Goal: Information Seeking & Learning: Learn about a topic

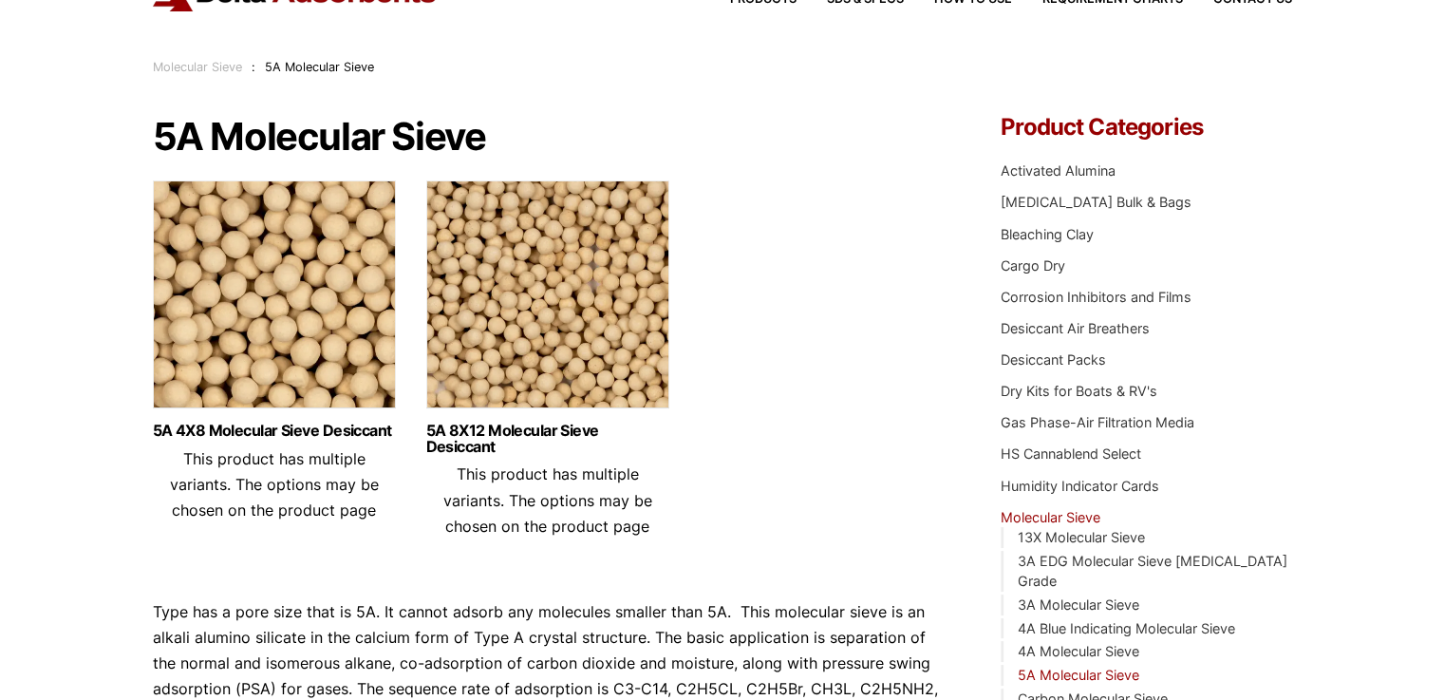
click at [595, 306] on img at bounding box center [547, 298] width 243 height 237
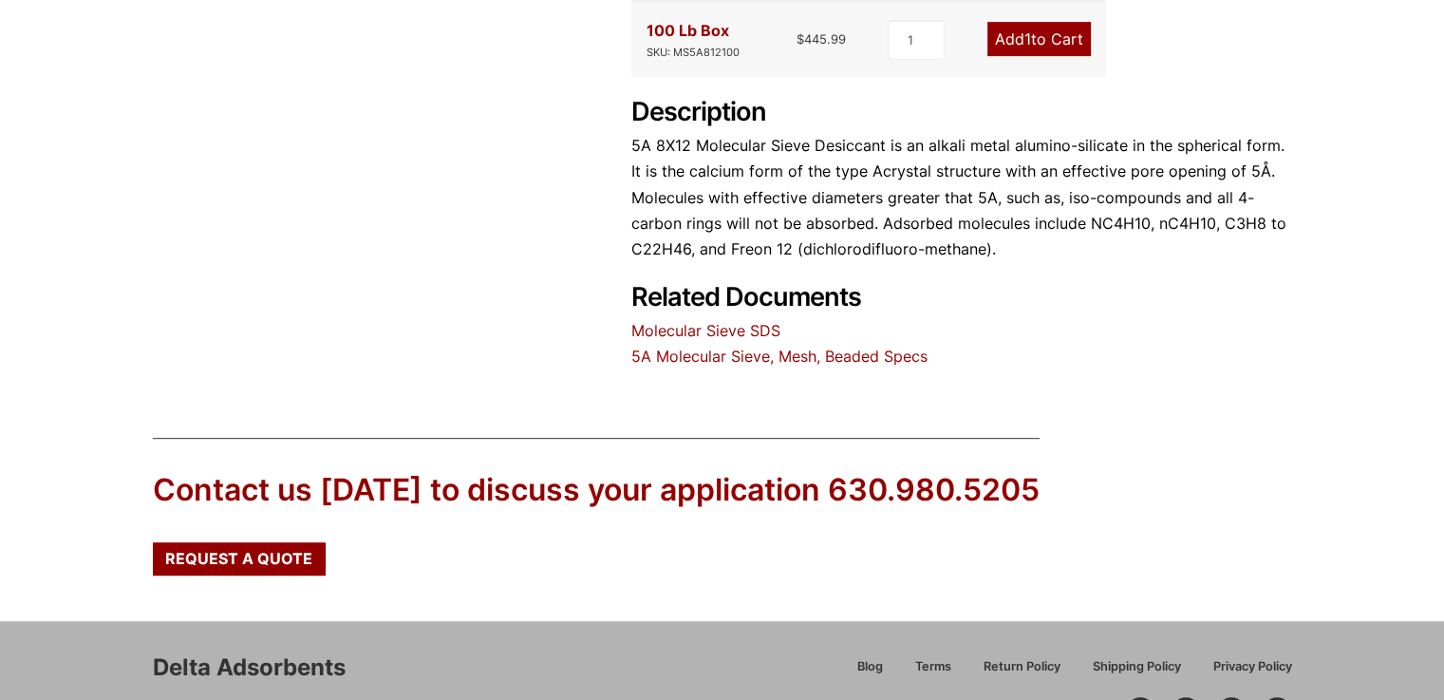
scroll to position [839, 0]
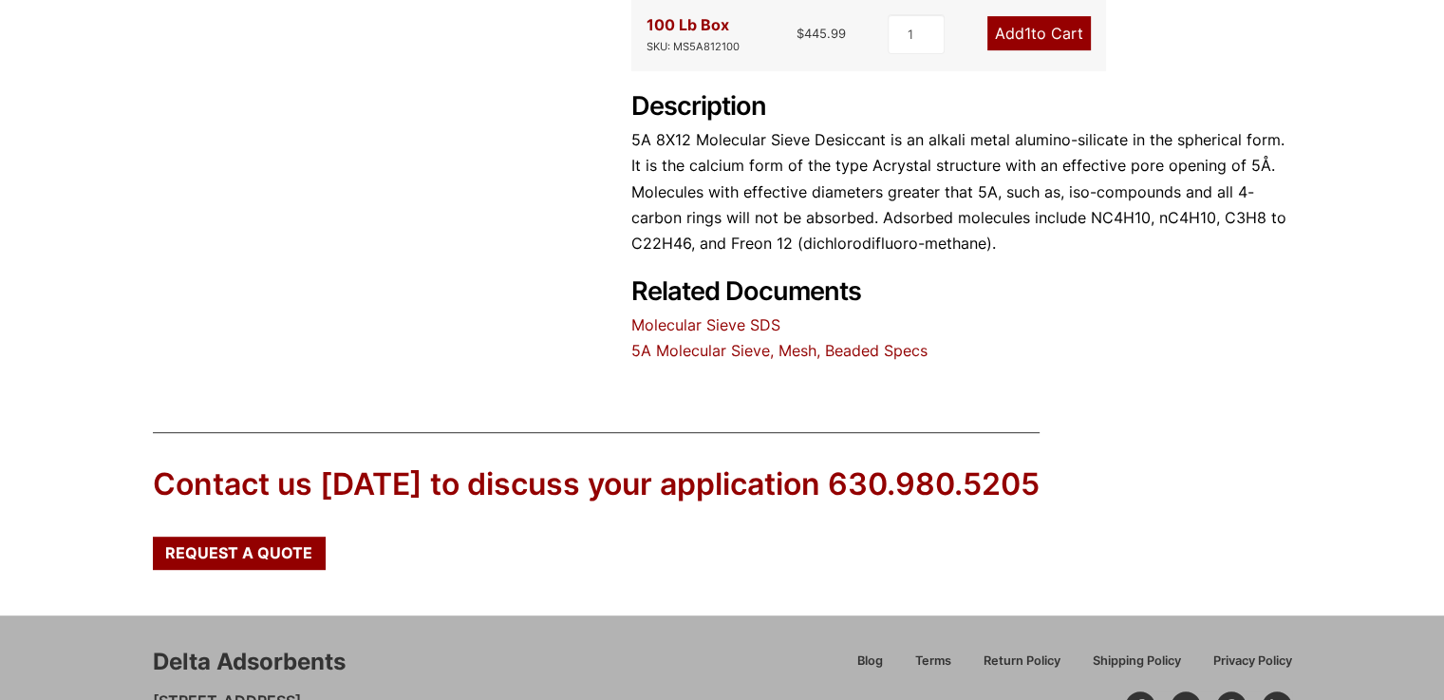
click at [814, 347] on link "5A Molecular Sieve, Mesh, Beaded Specs" at bounding box center [779, 350] width 296 height 19
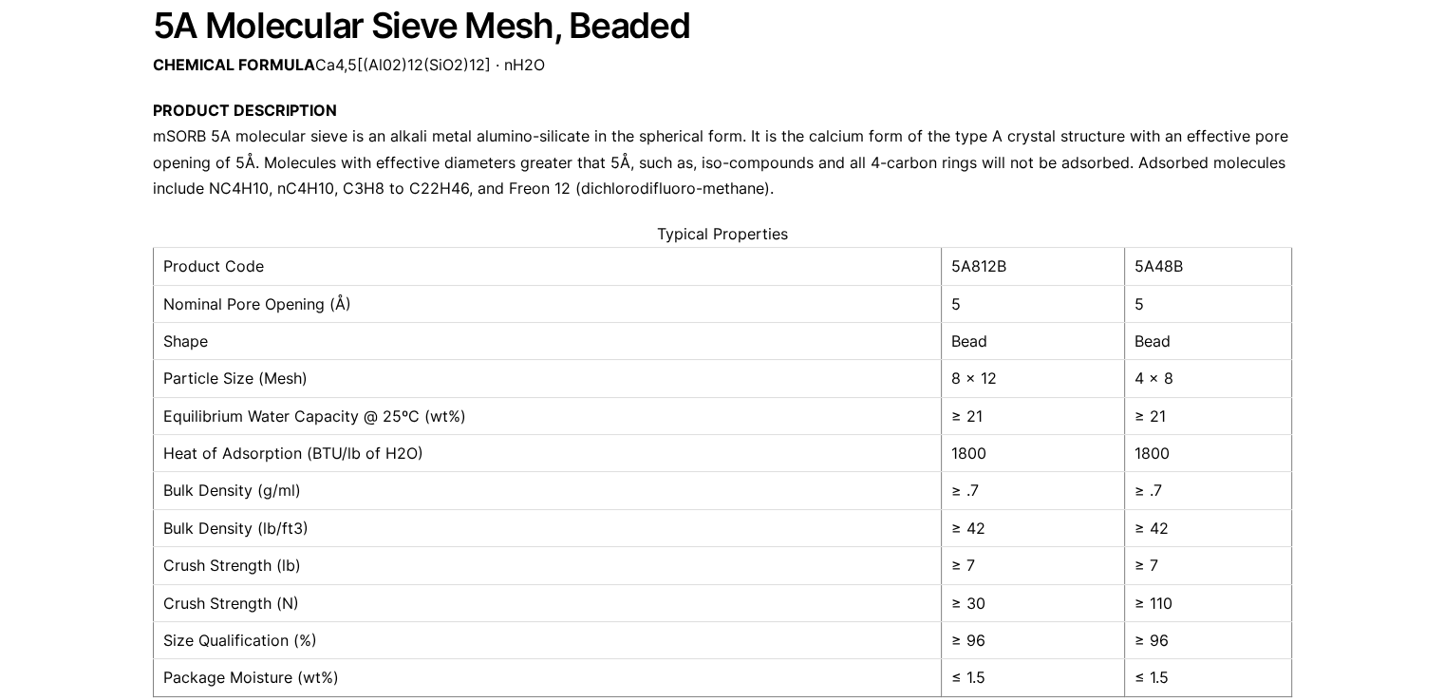
scroll to position [220, 0]
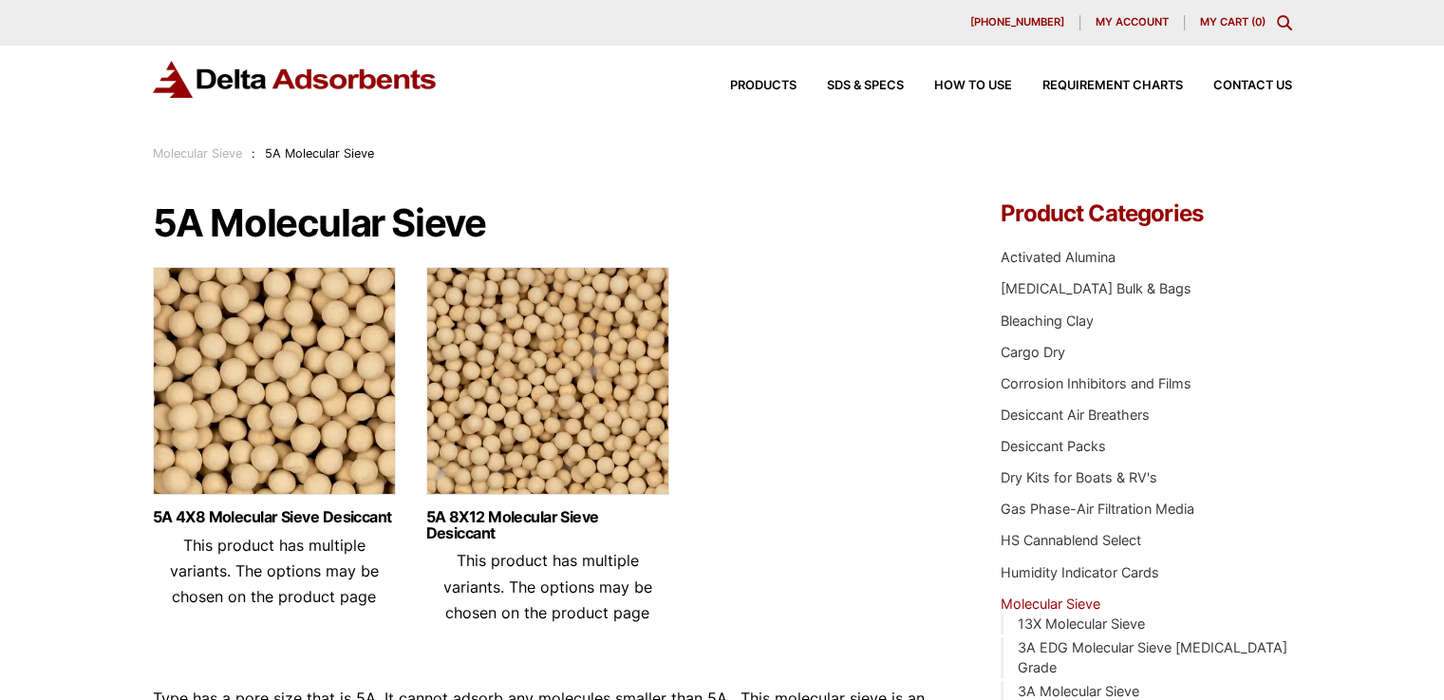
click at [629, 419] on img at bounding box center [547, 385] width 243 height 237
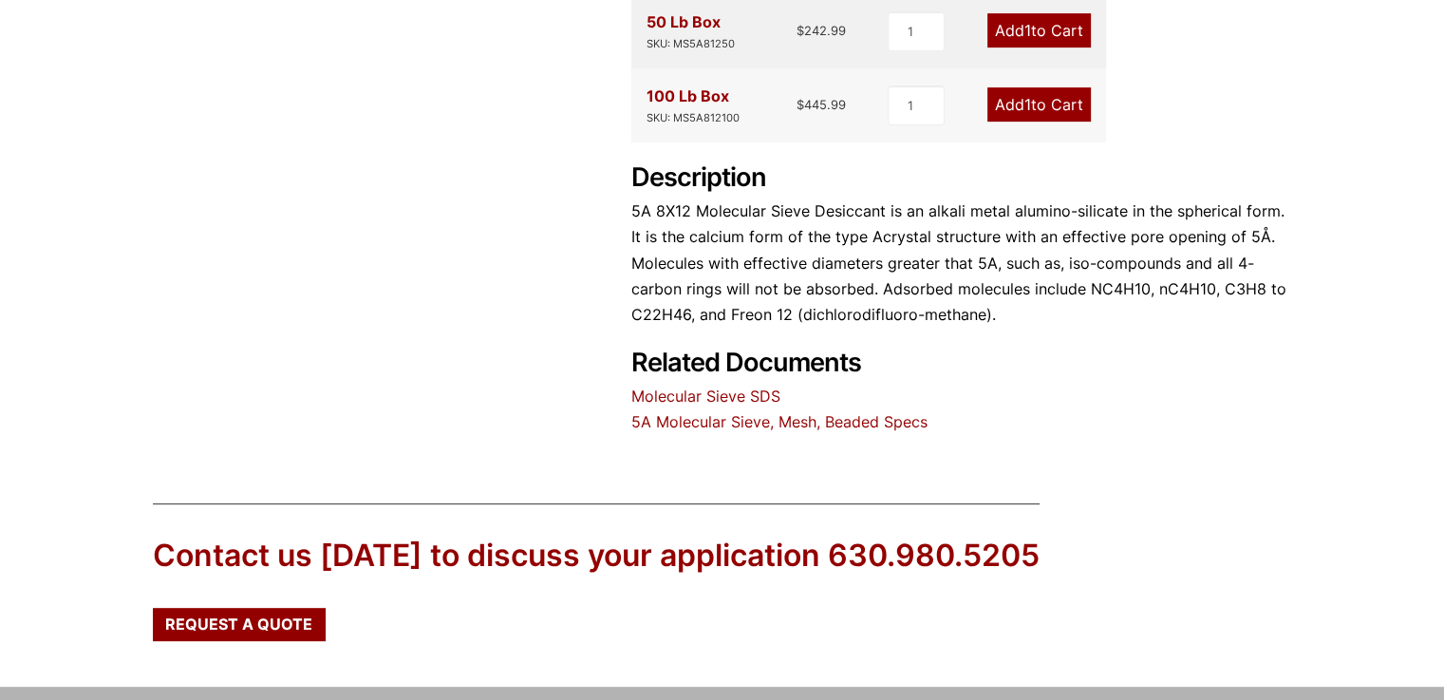
scroll to position [961, 0]
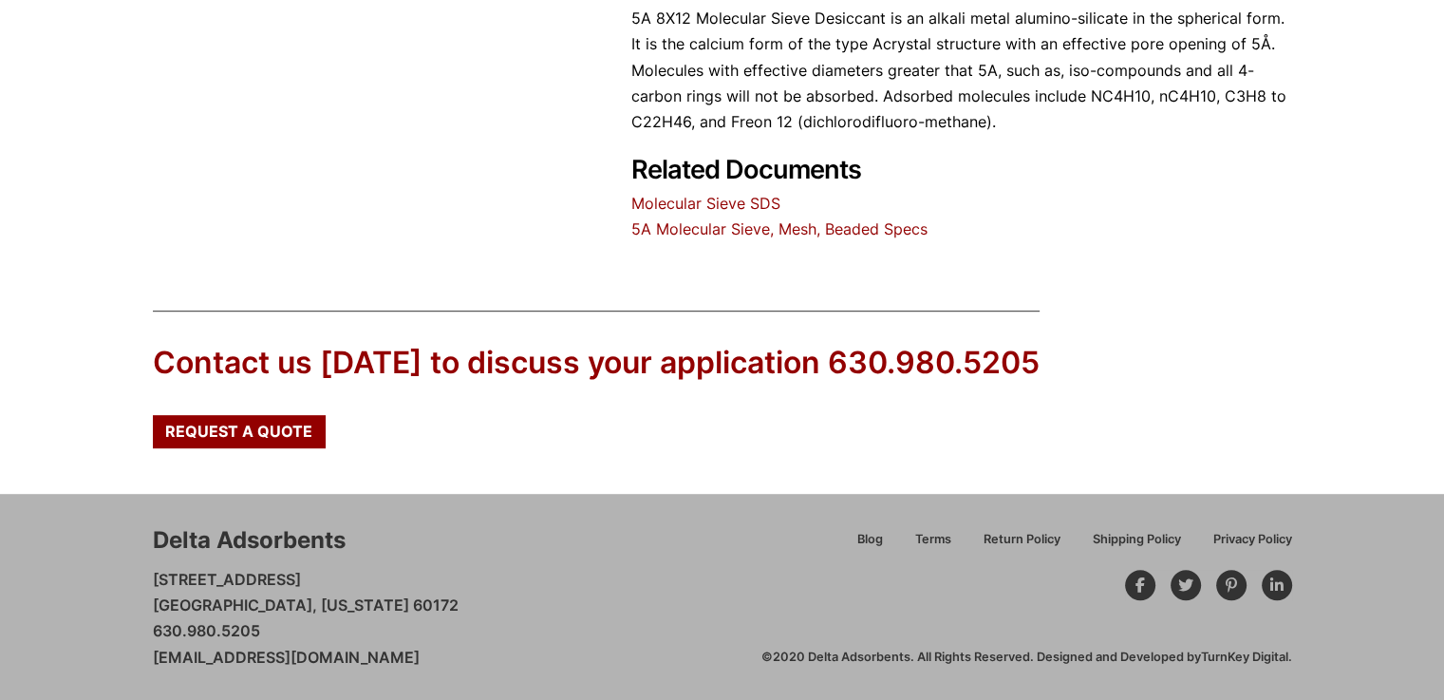
click at [866, 227] on link "5A Molecular Sieve, Mesh, Beaded Specs" at bounding box center [779, 228] width 296 height 19
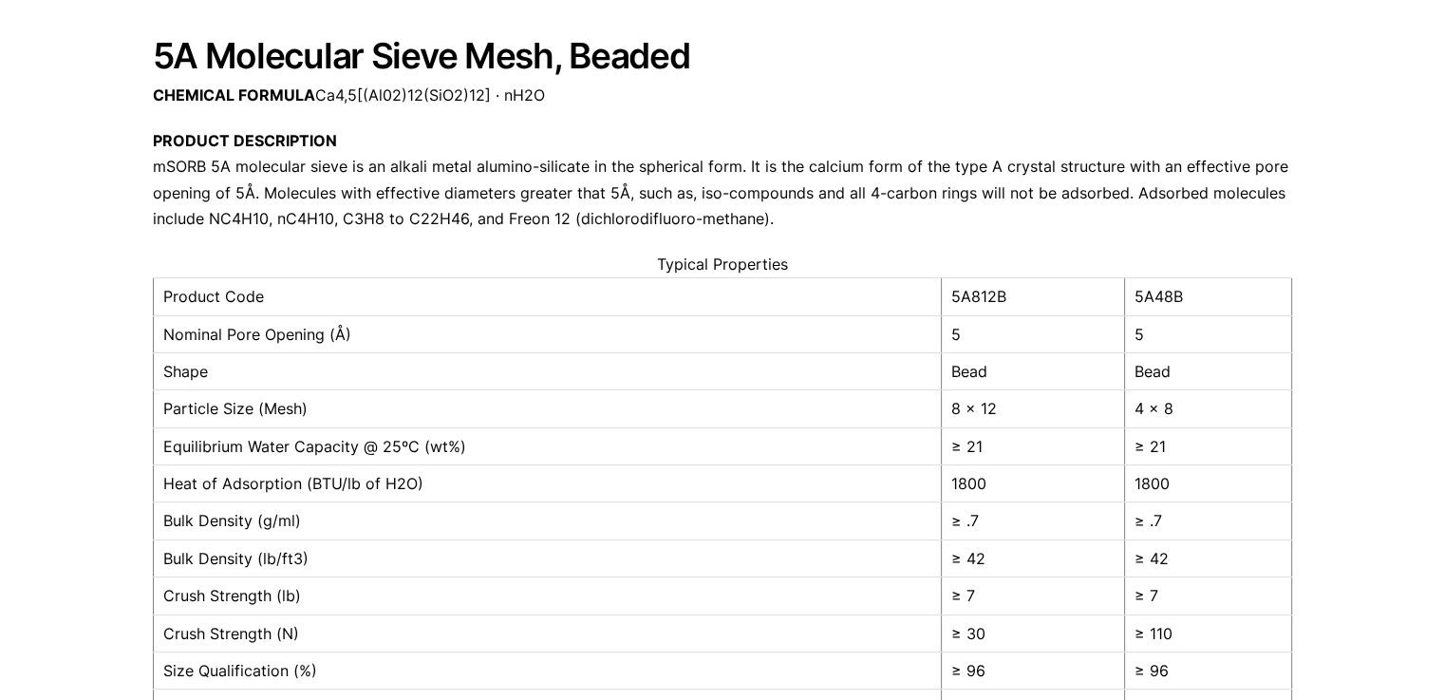
scroll to position [190, 0]
